Goal: Task Accomplishment & Management: Use online tool/utility

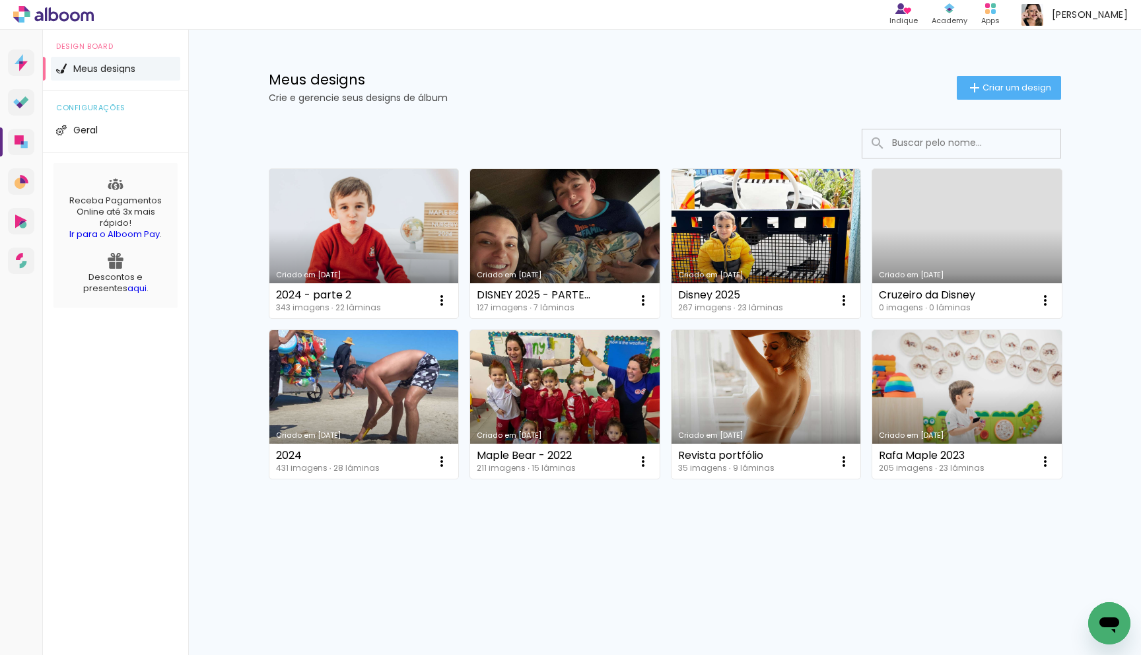
click at [392, 241] on link "Criado em [DATE]" at bounding box center [364, 243] width 190 height 149
